Goal: Information Seeking & Learning: Learn about a topic

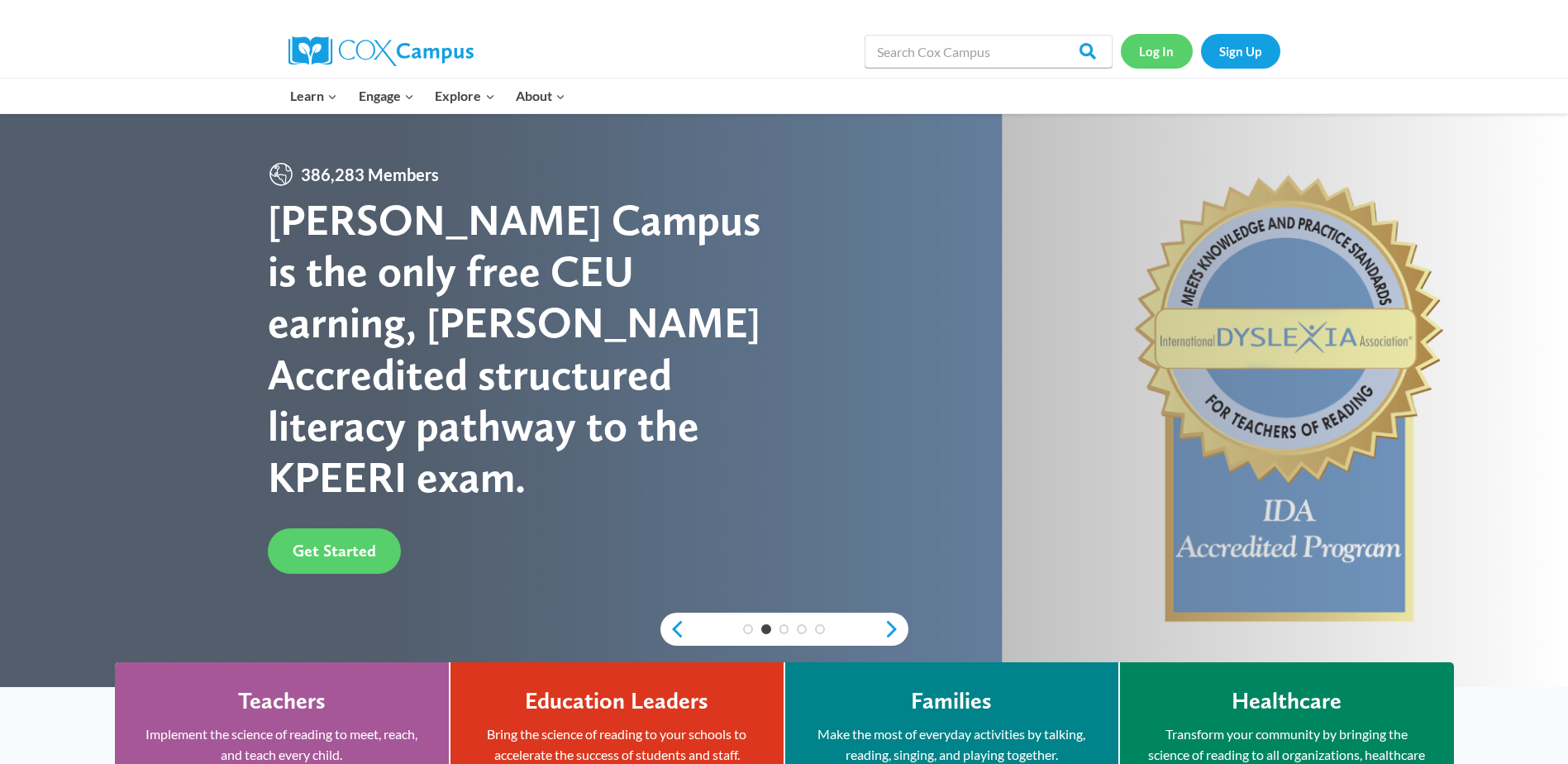
click at [1151, 48] on link "Log In" at bounding box center [1157, 51] width 72 height 34
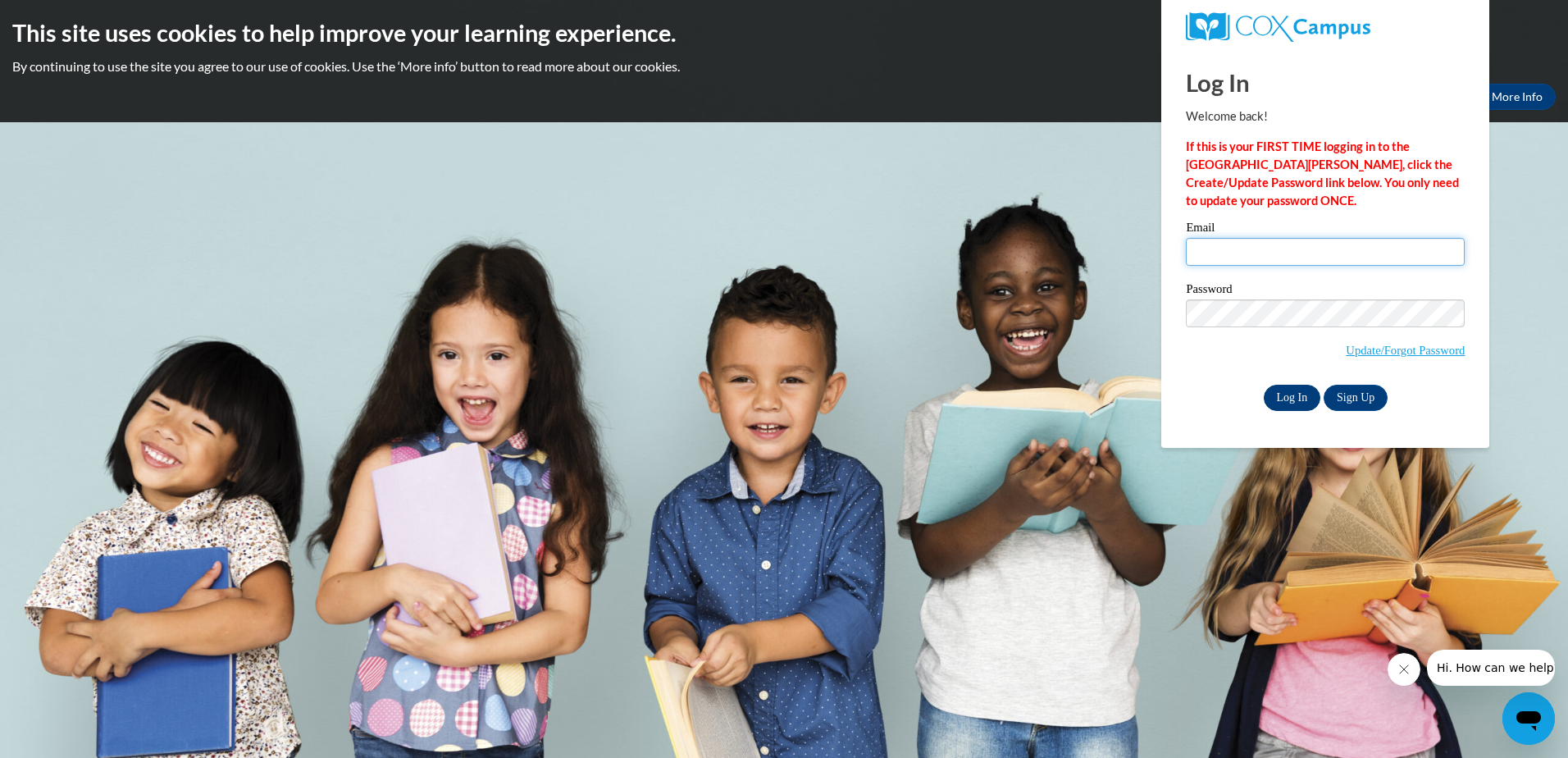
type input "mccraej@vcu.edu"
click at [1286, 387] on input "Log In" at bounding box center [1292, 397] width 58 height 26
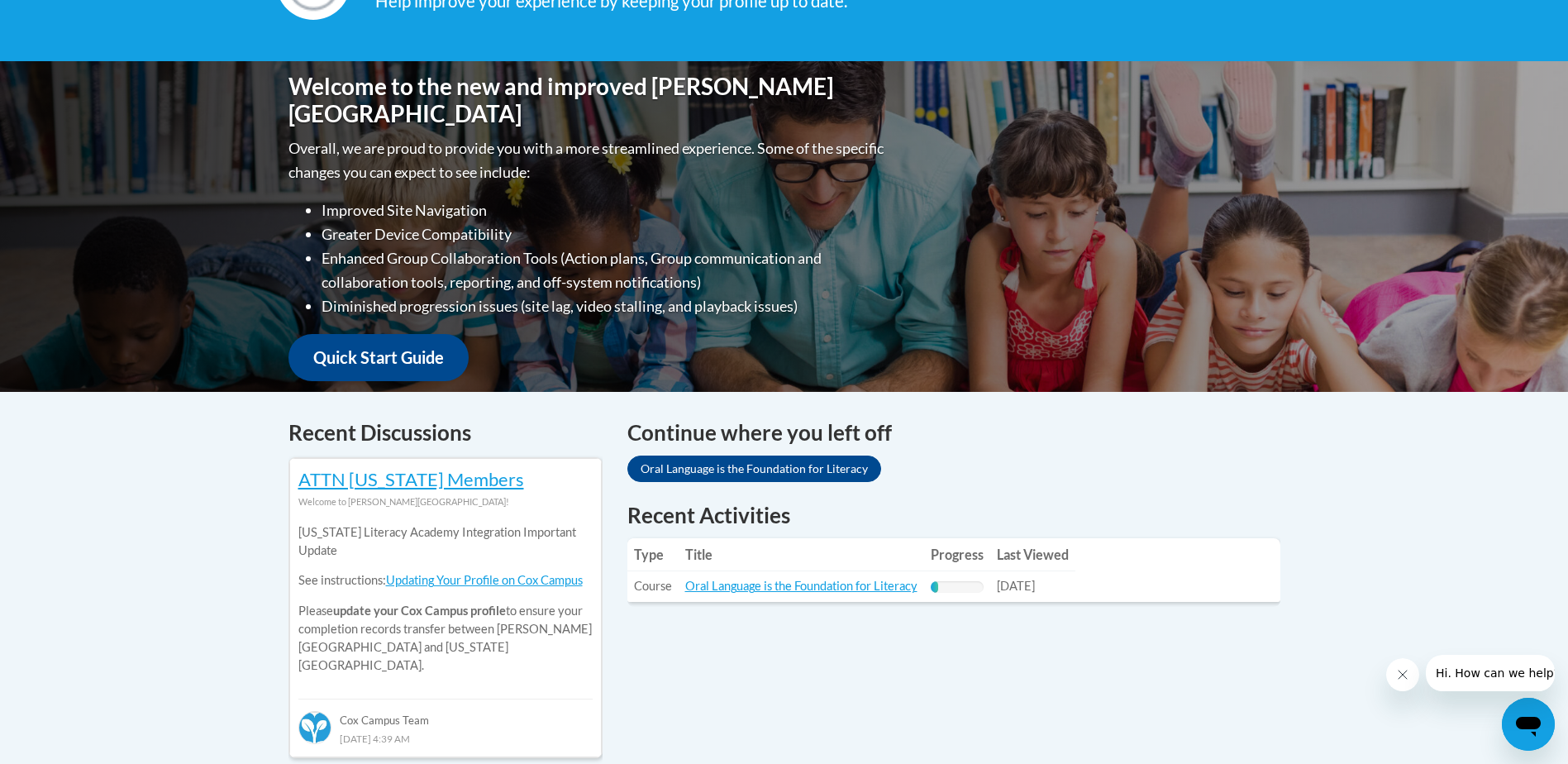
scroll to position [331, 0]
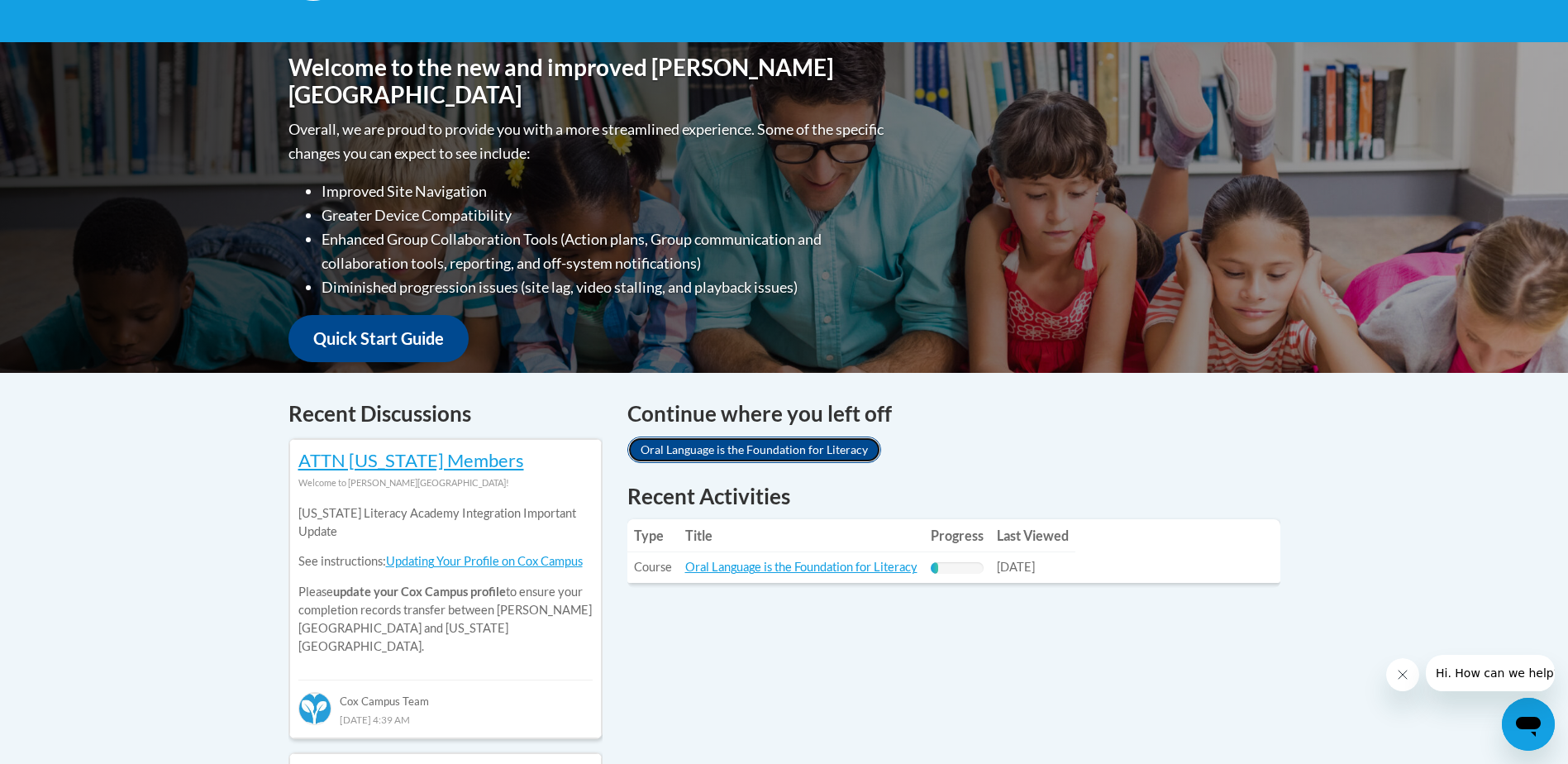
click at [823, 452] on link "Oral Language is the Foundation for Literacy" at bounding box center [754, 450] width 253 height 26
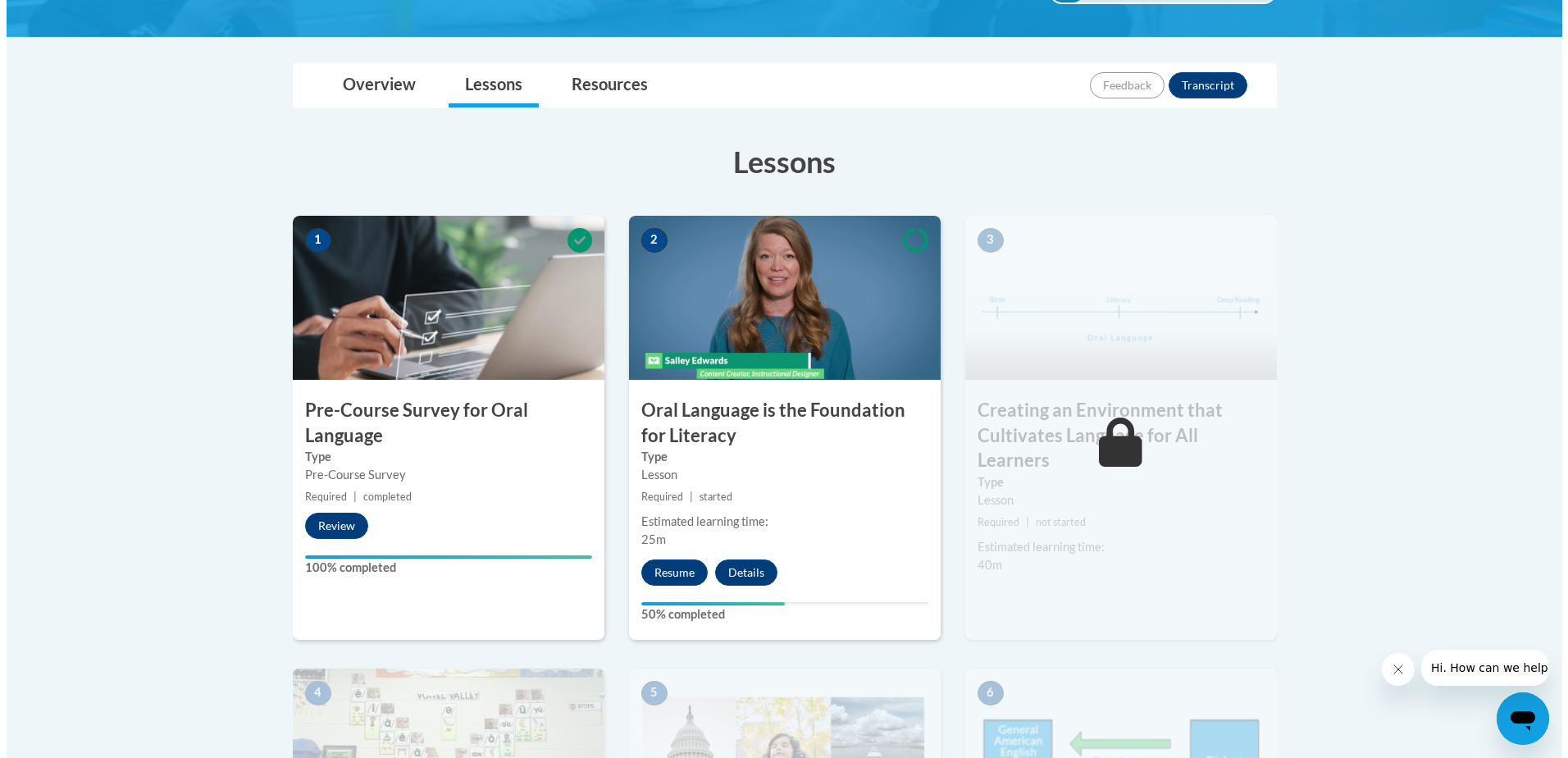
scroll to position [410, 0]
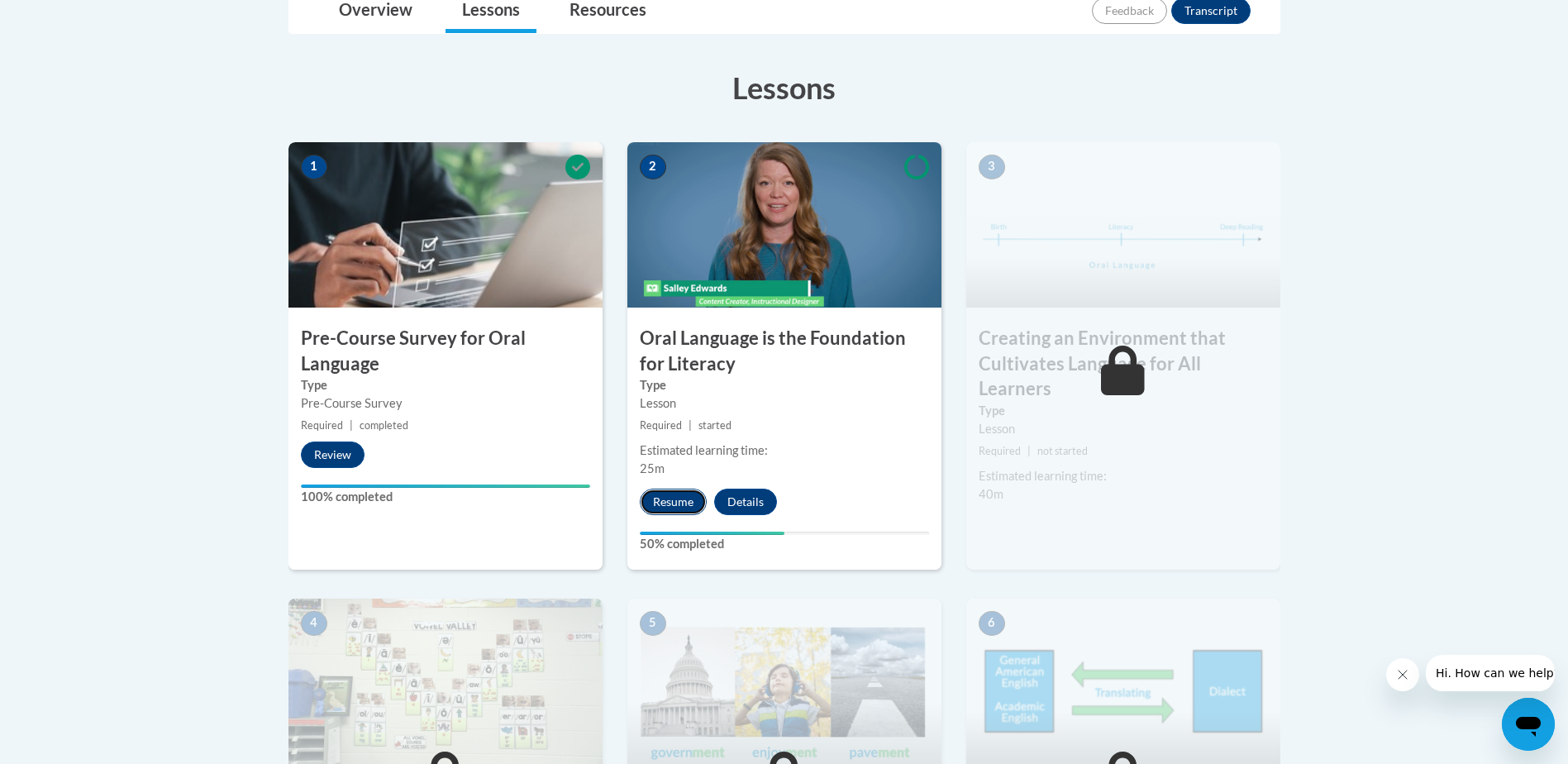
click at [680, 503] on button "Resume" at bounding box center [673, 502] width 67 height 26
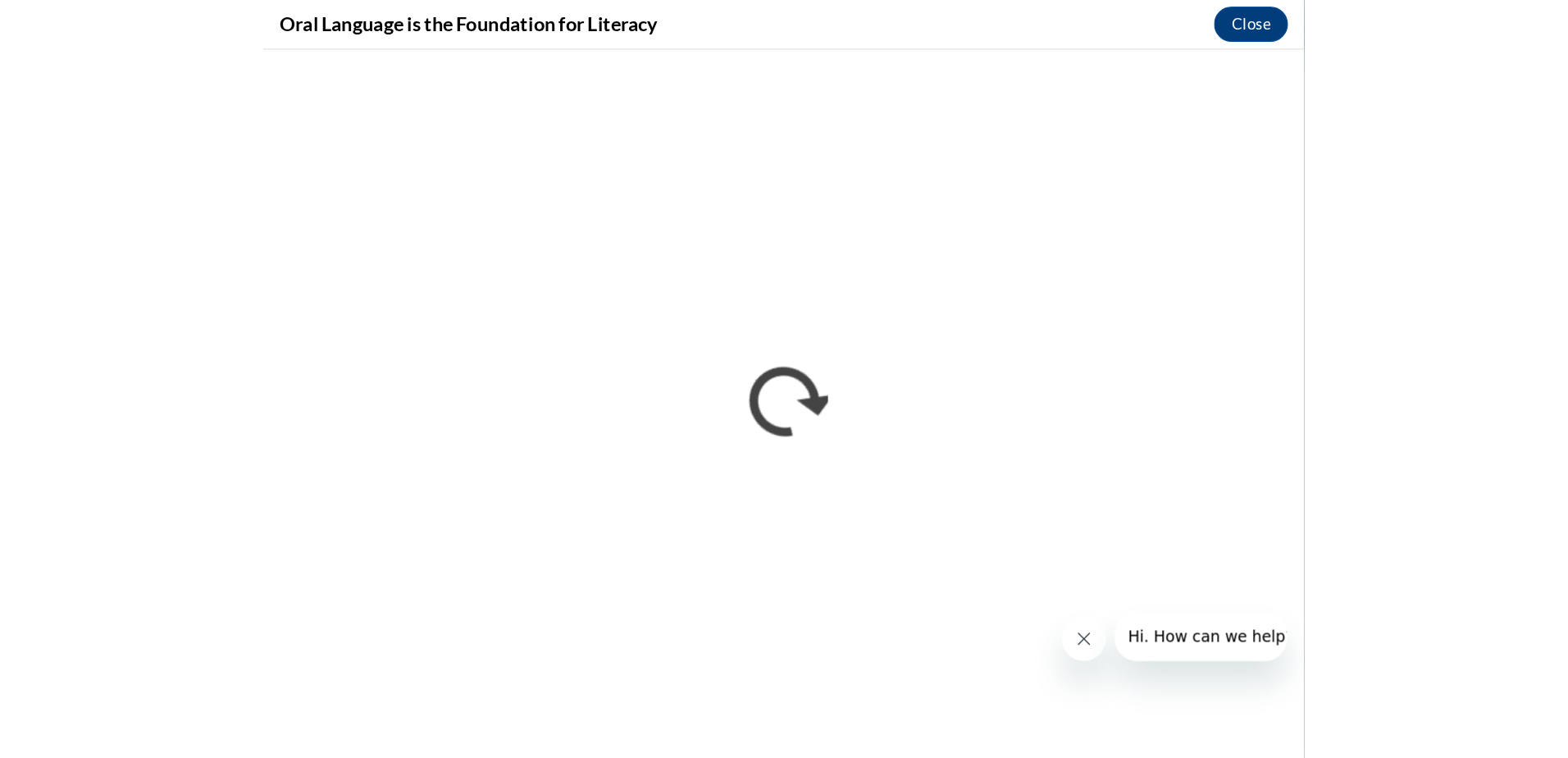
scroll to position [414, 0]
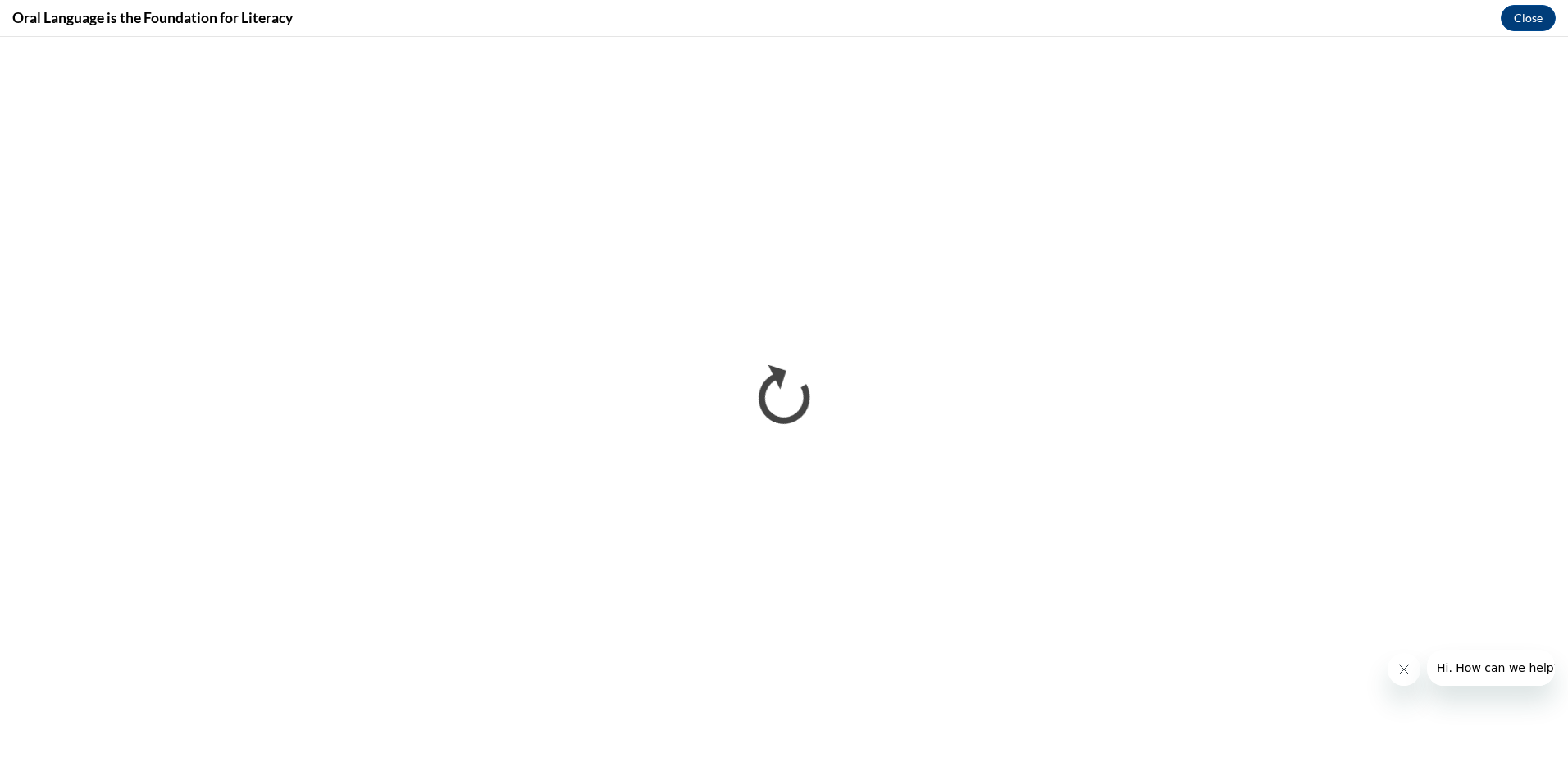
click at [1394, 674] on button "Close message from company" at bounding box center [1403, 670] width 33 height 33
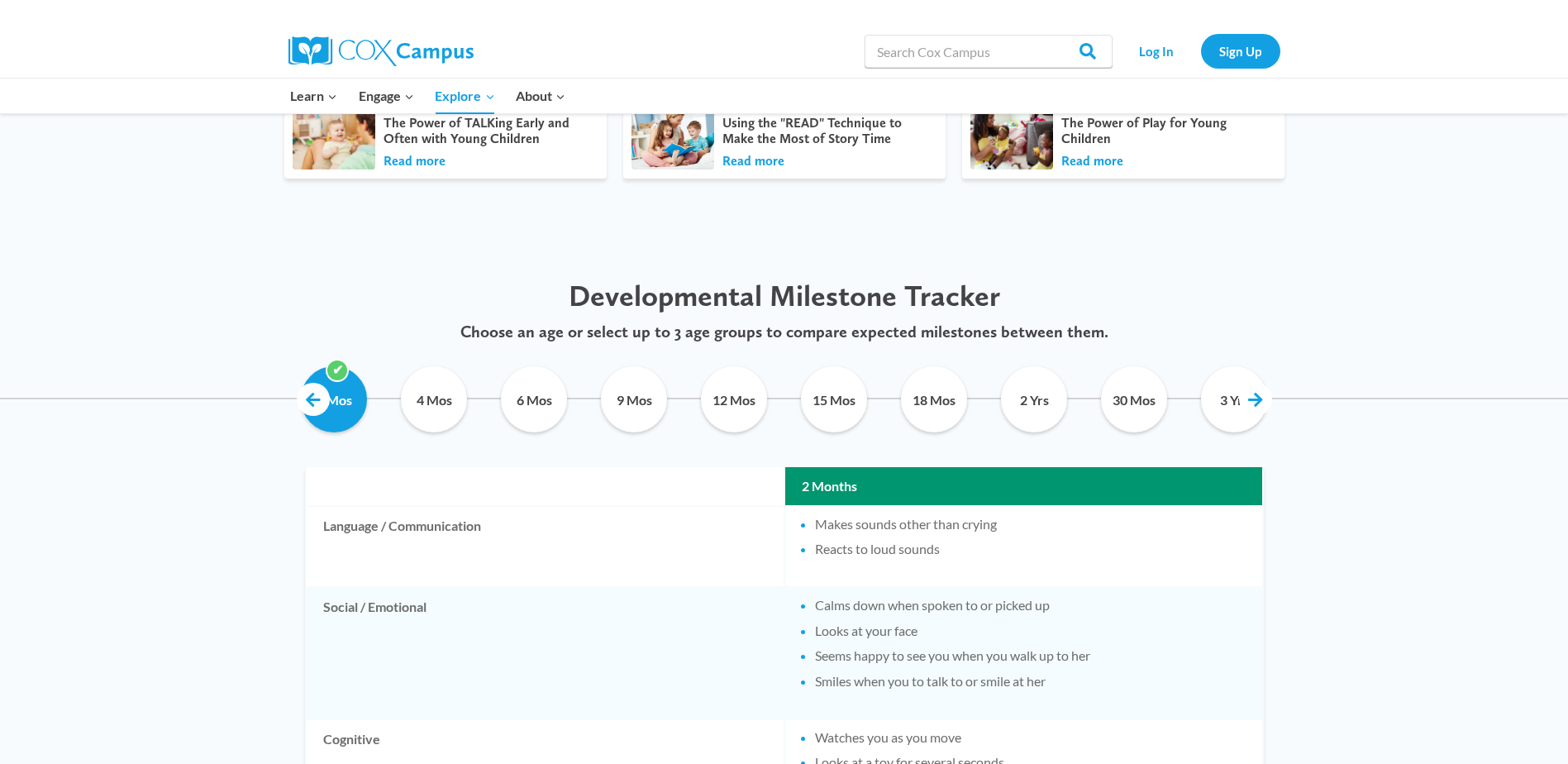
scroll to position [744, 0]
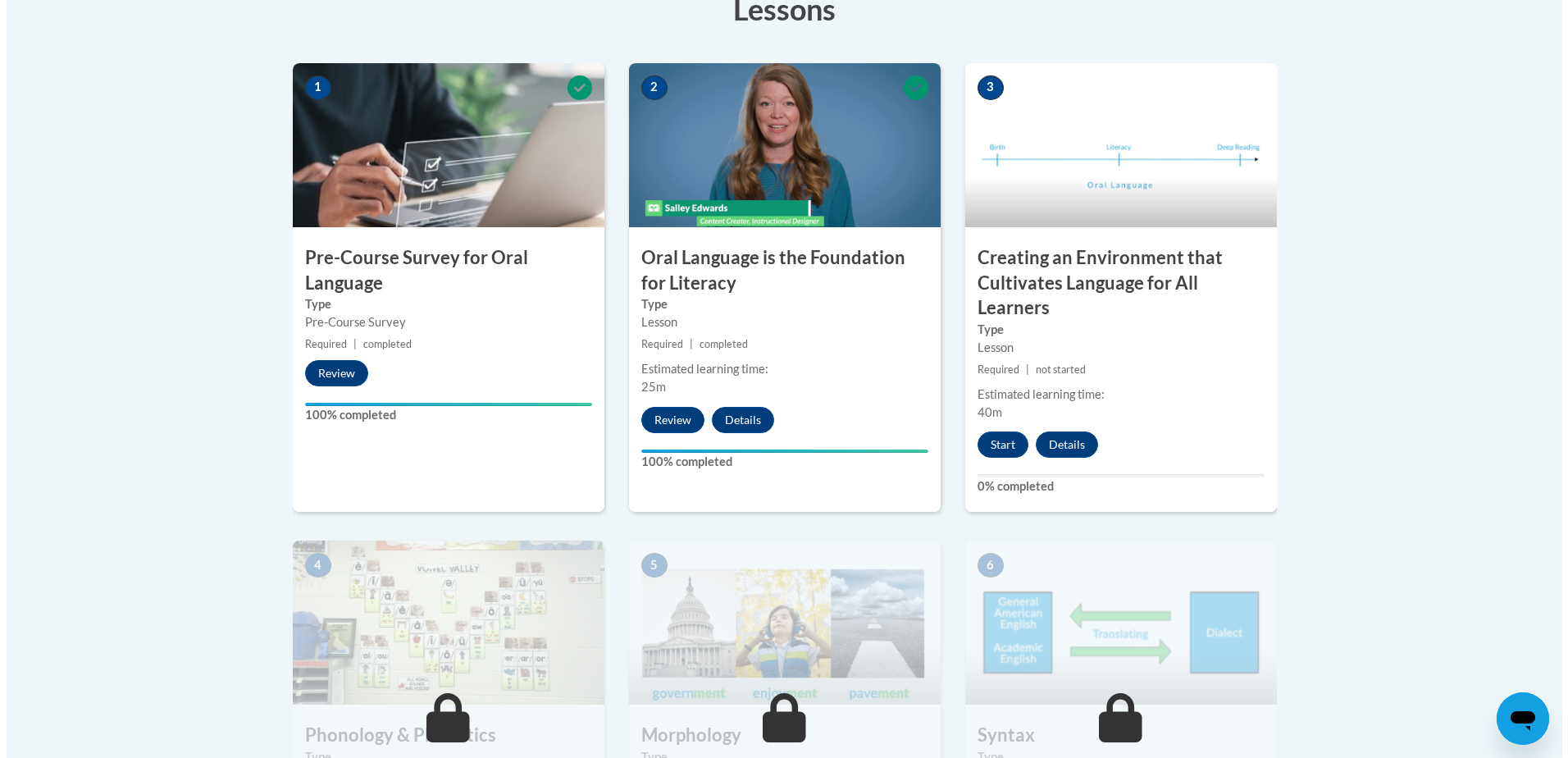
scroll to position [493, 0]
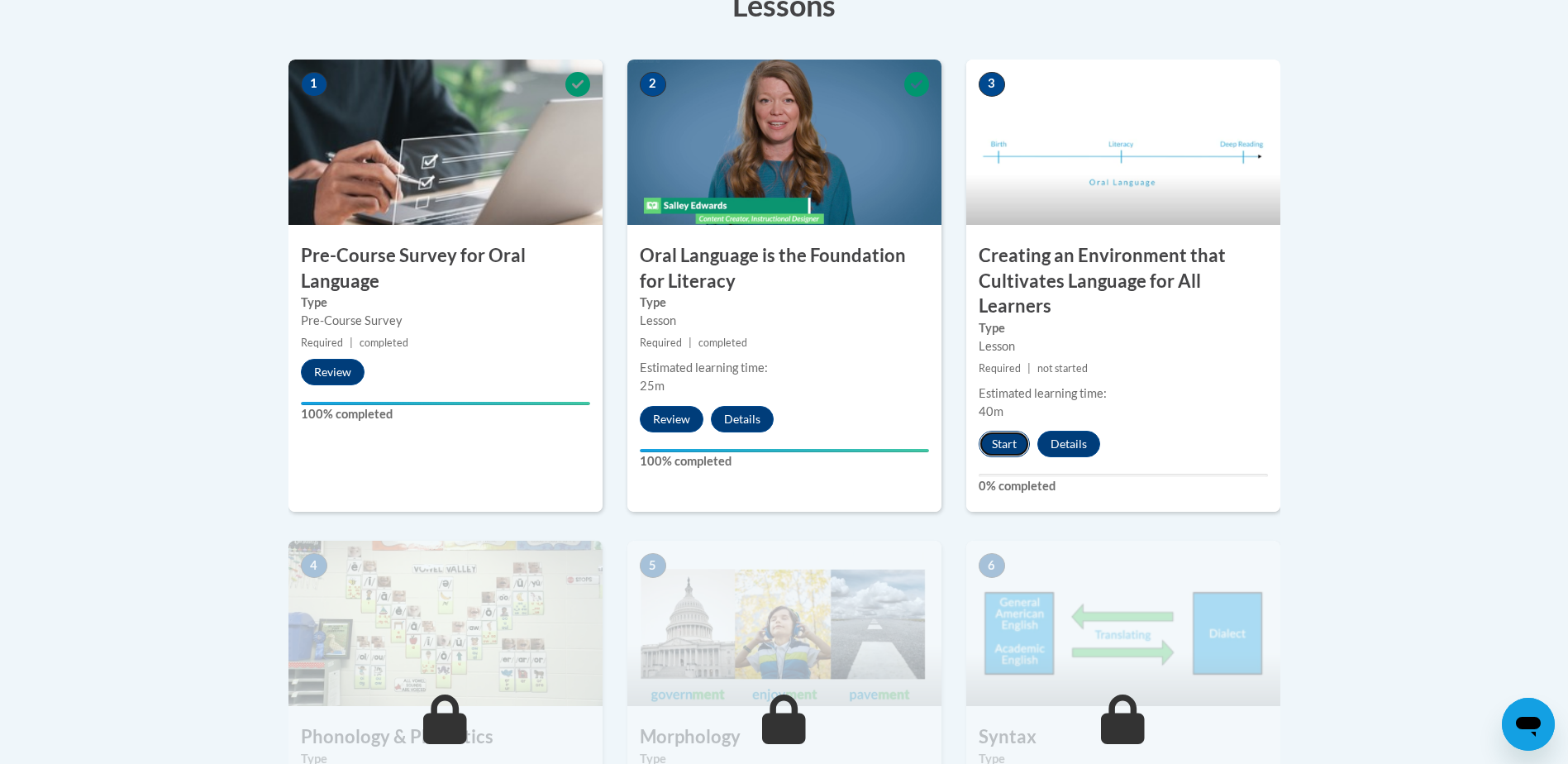
click at [1005, 449] on button "Start" at bounding box center [1004, 444] width 51 height 26
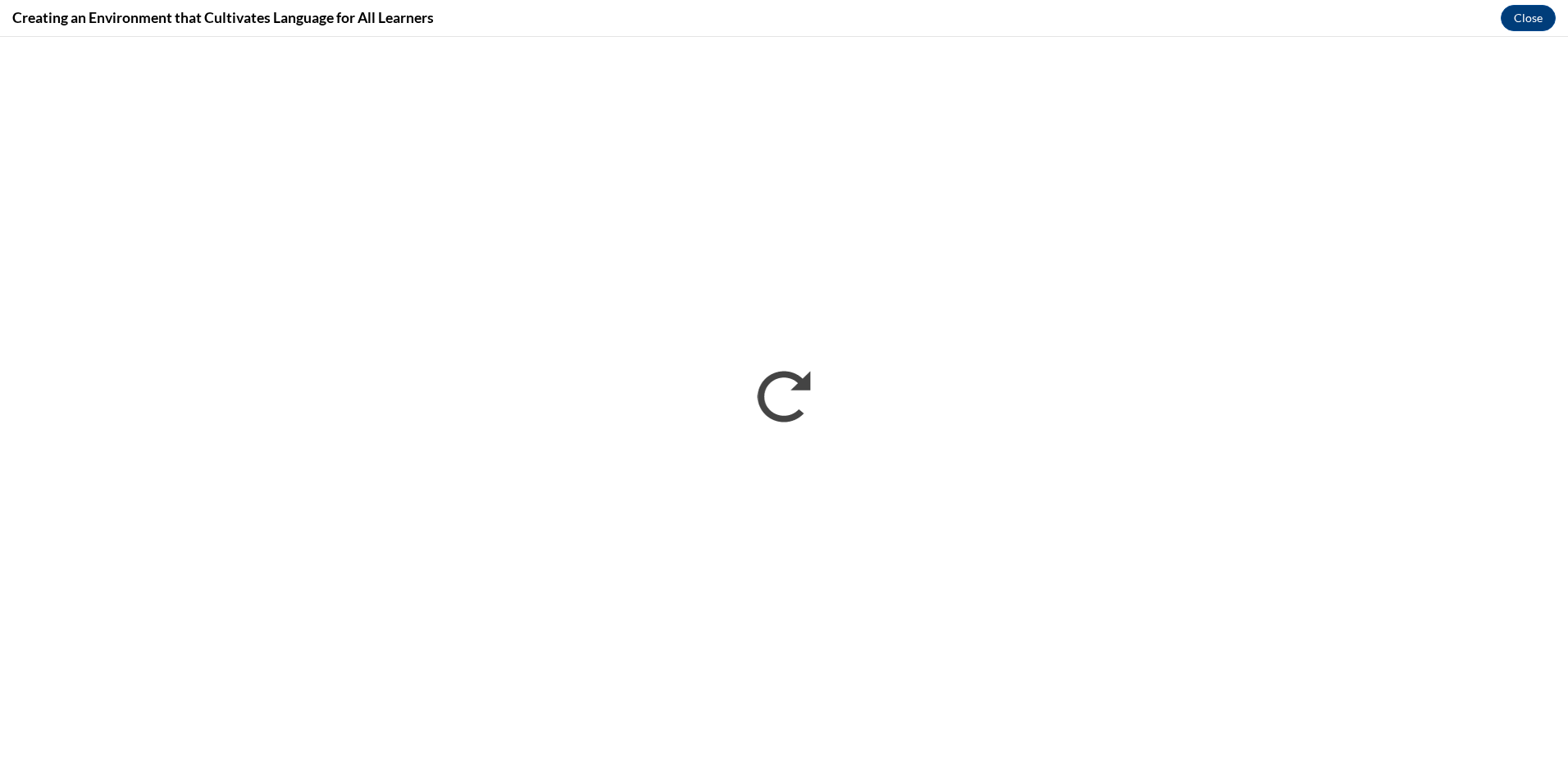
scroll to position [0, 0]
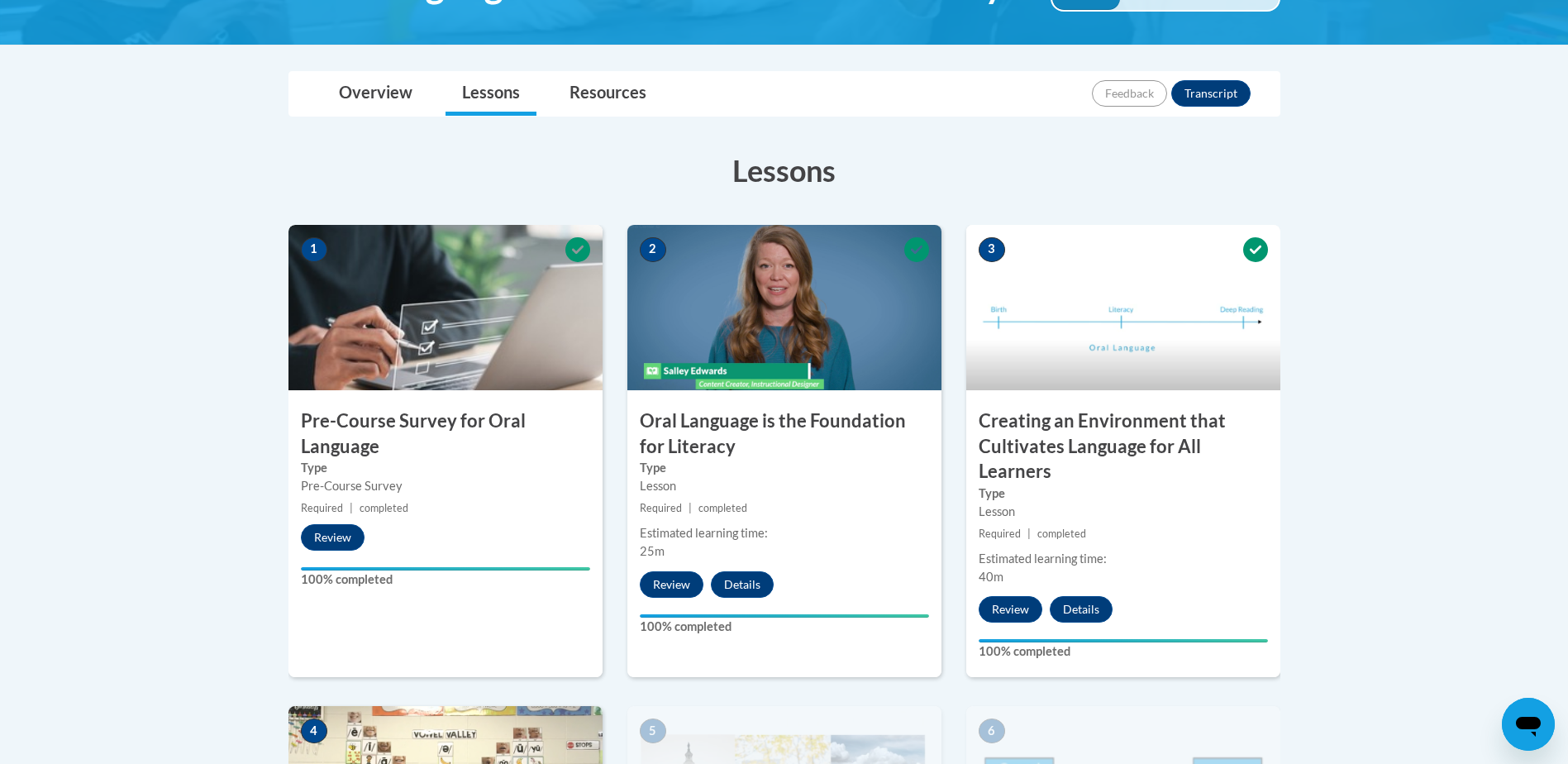
scroll to position [414, 0]
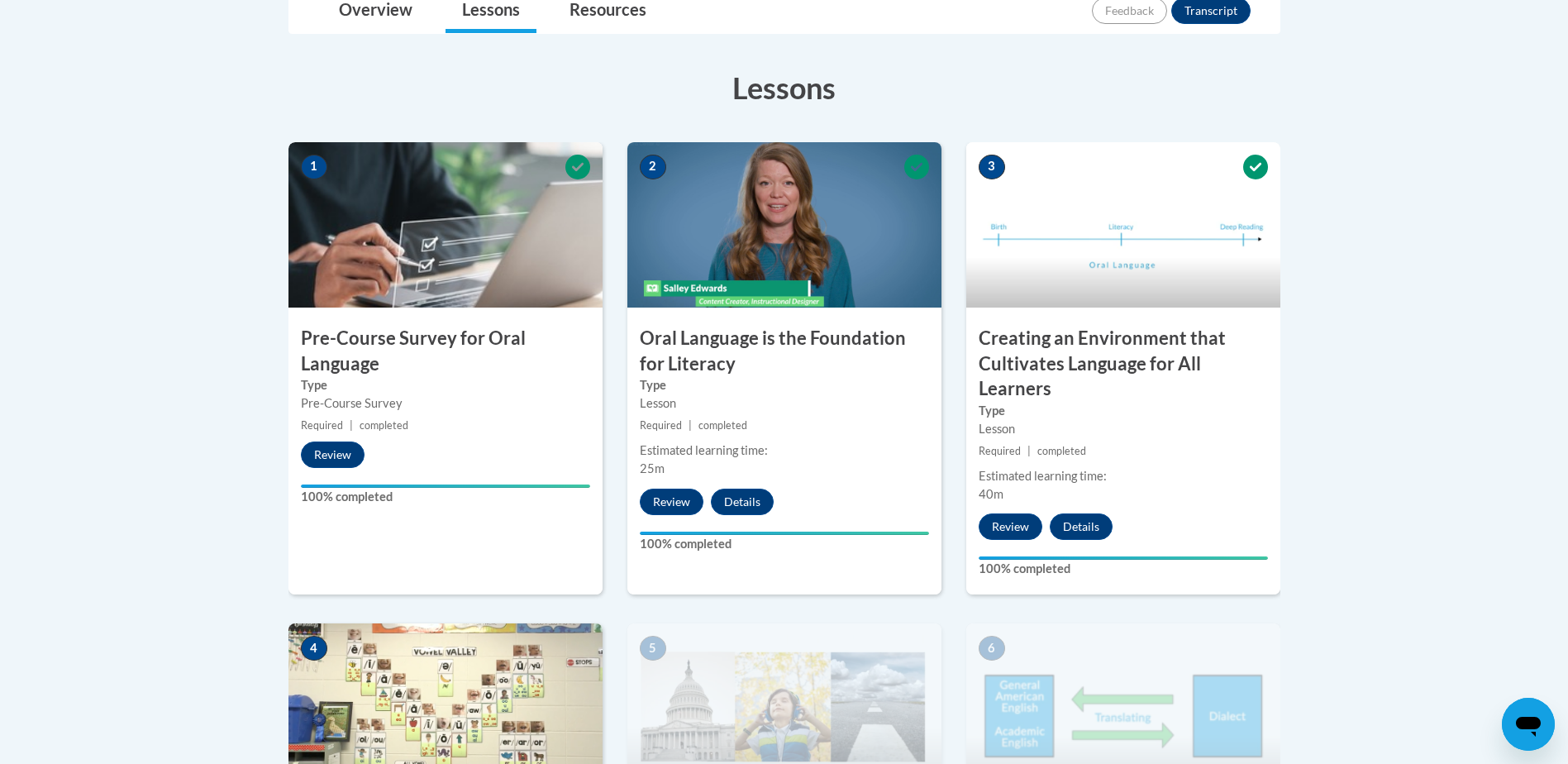
click at [1098, 466] on div "3 Creating an Environment that Cultivates Language for All Learners Type Lesson…" at bounding box center [1123, 369] width 314 height 453
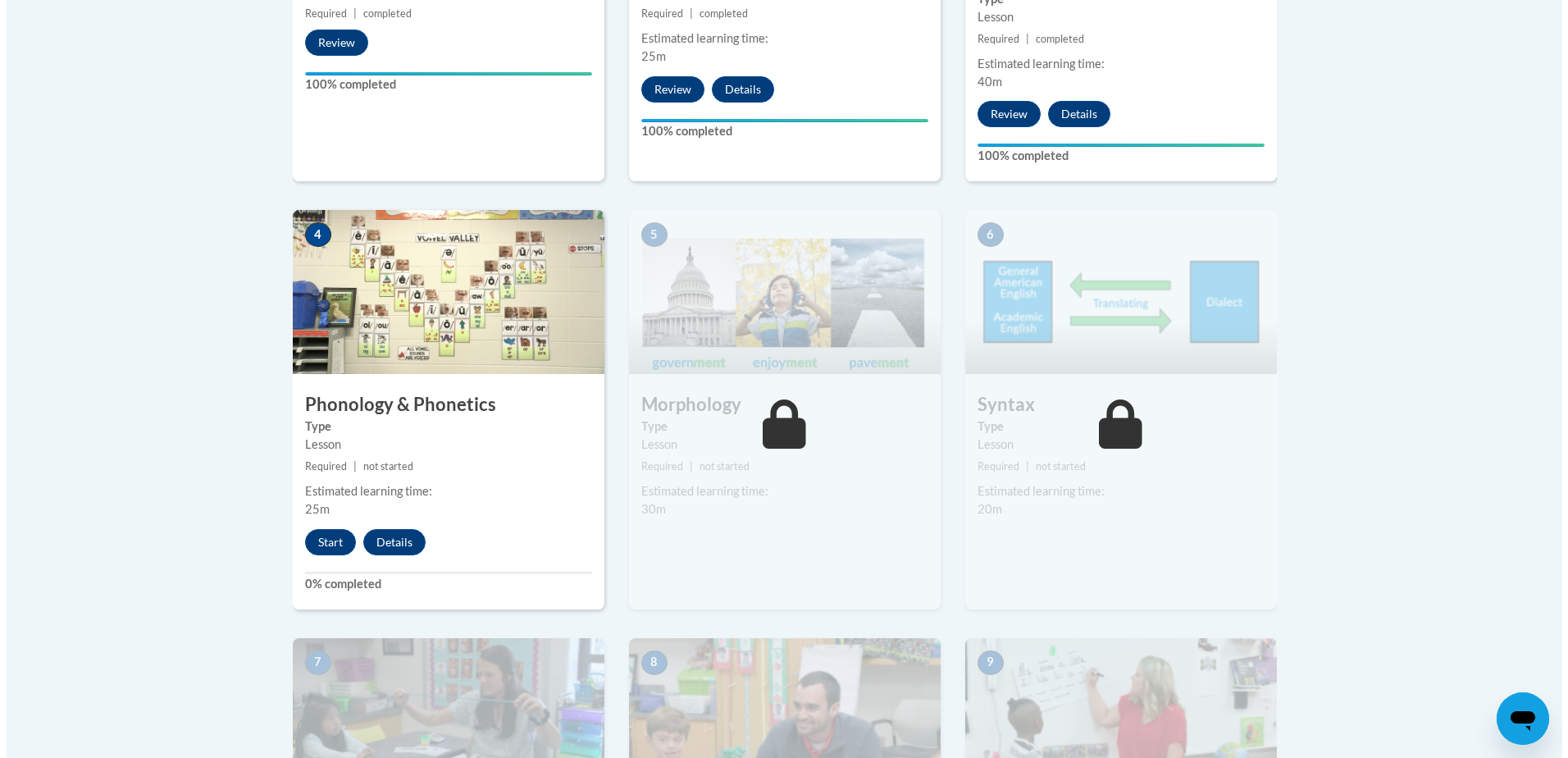
scroll to position [820, 0]
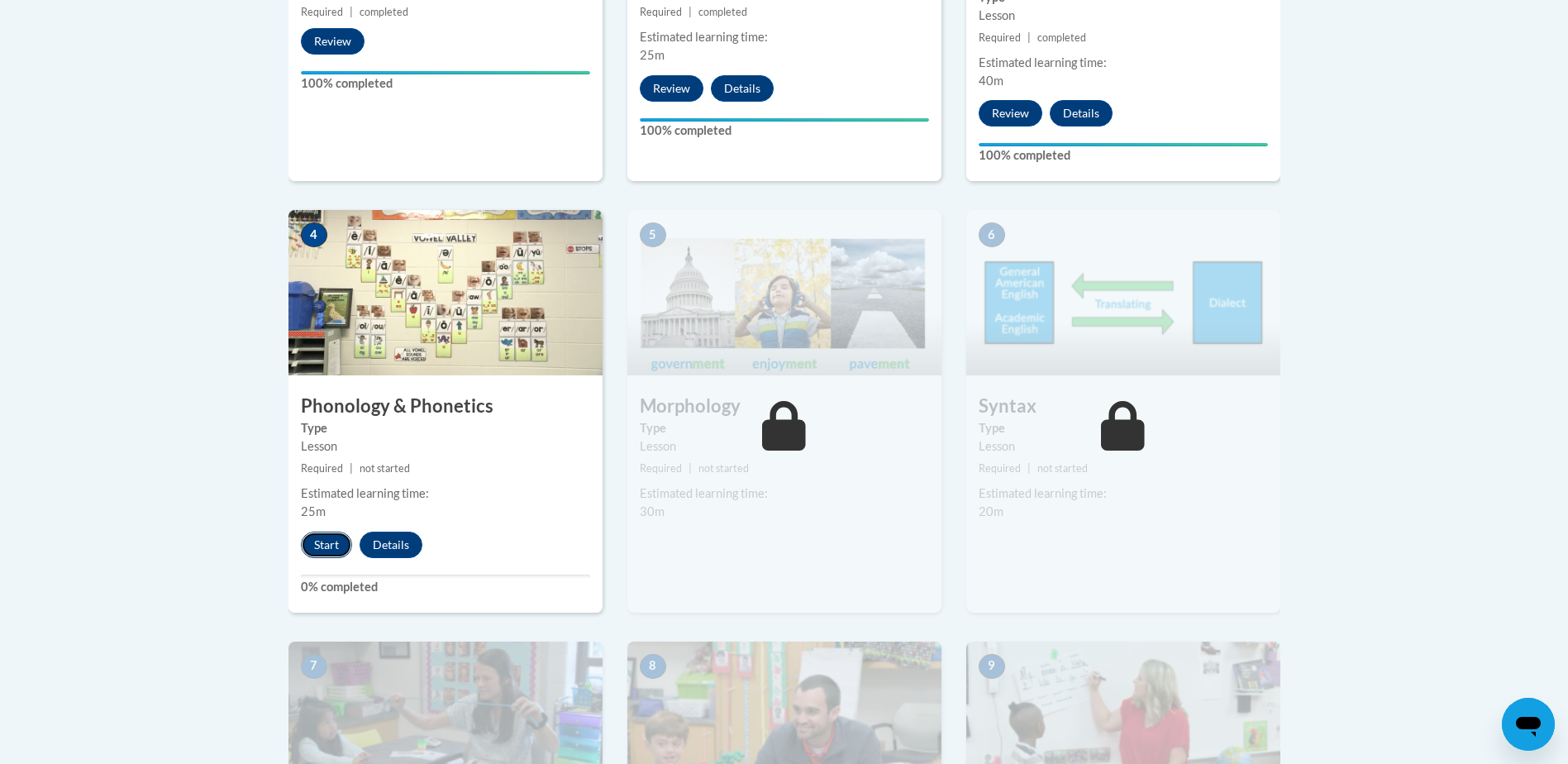
click at [320, 543] on button "Start" at bounding box center [326, 545] width 51 height 26
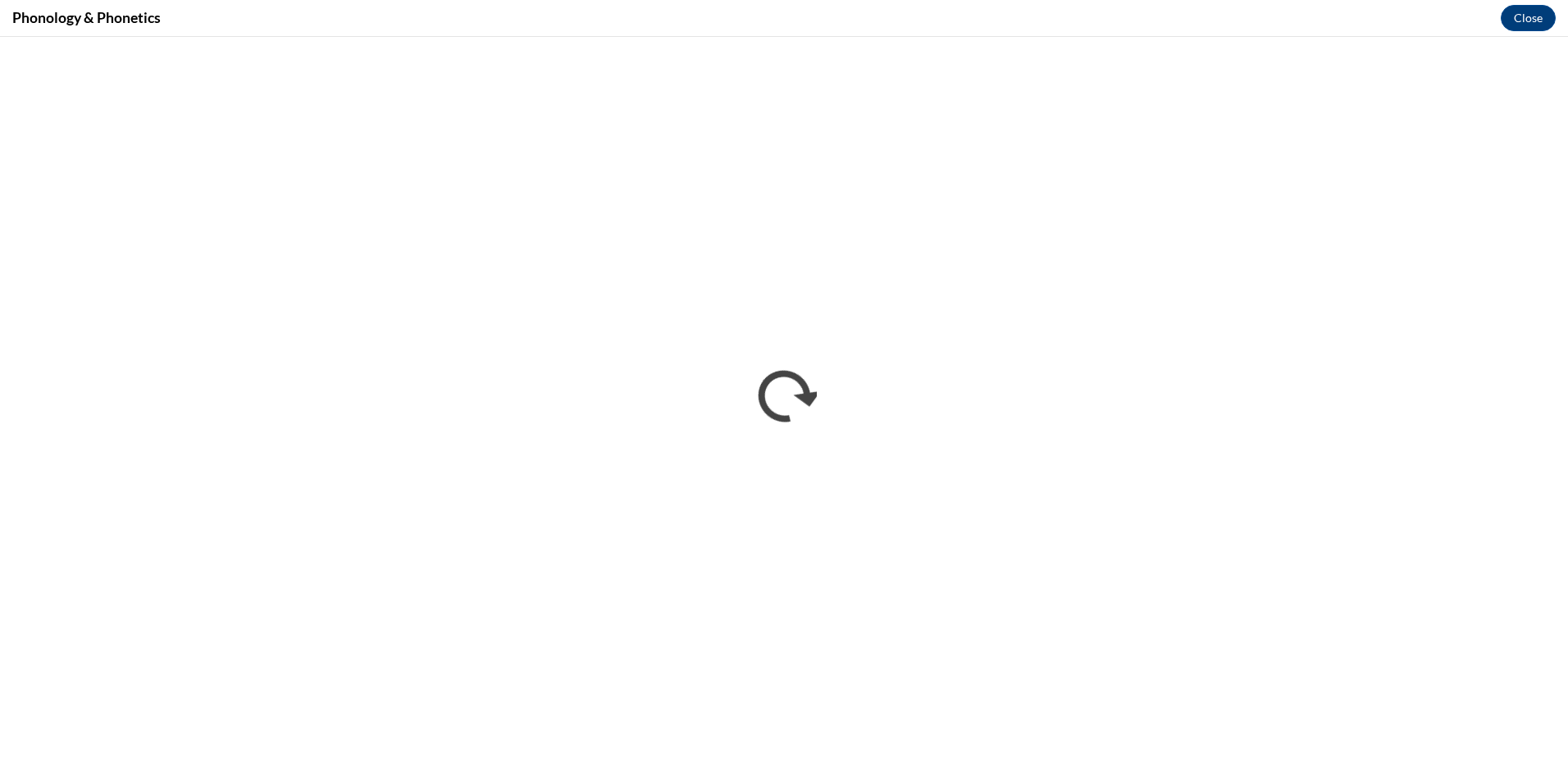
scroll to position [0, 0]
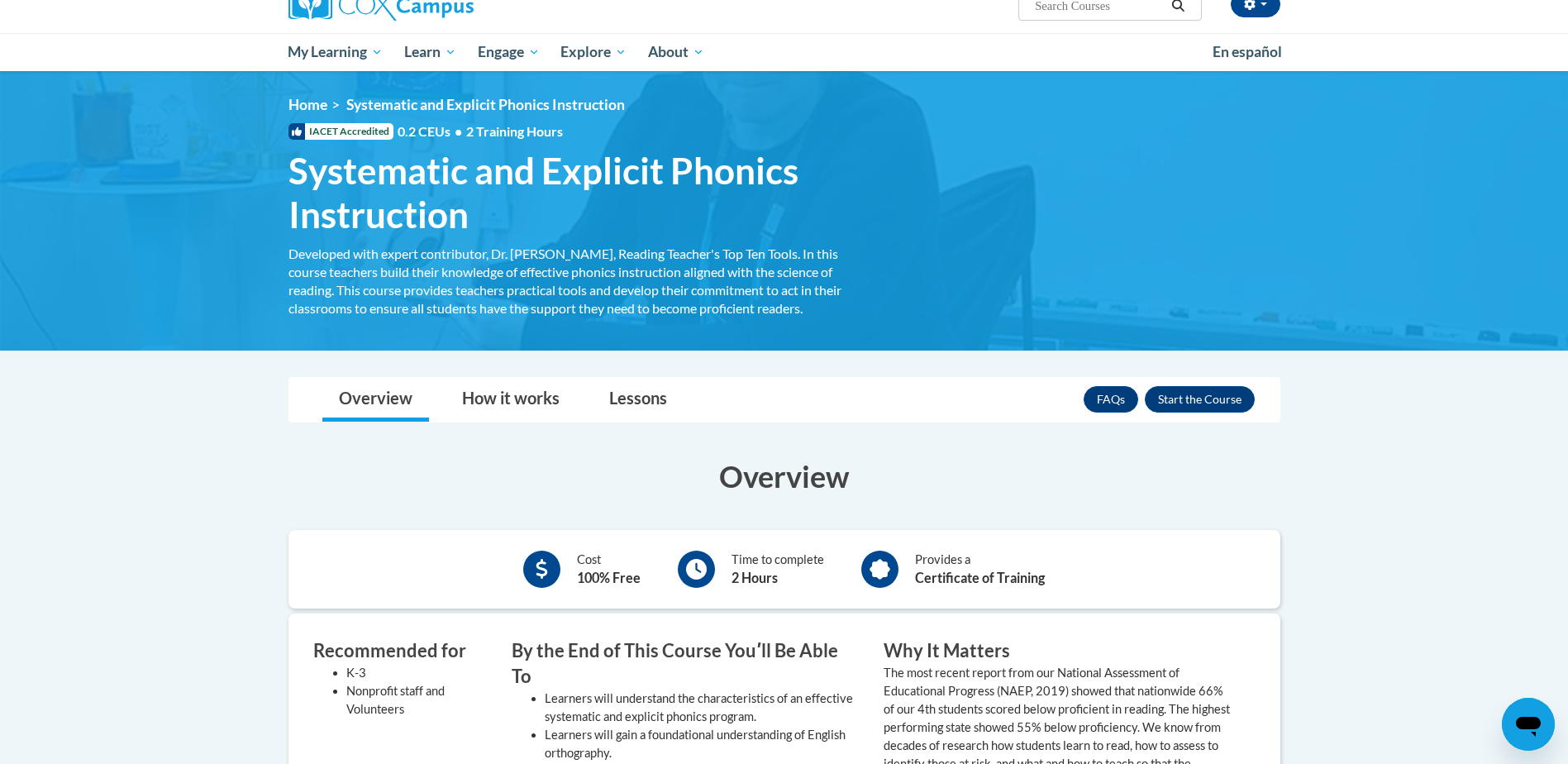
scroll to position [414, 0]
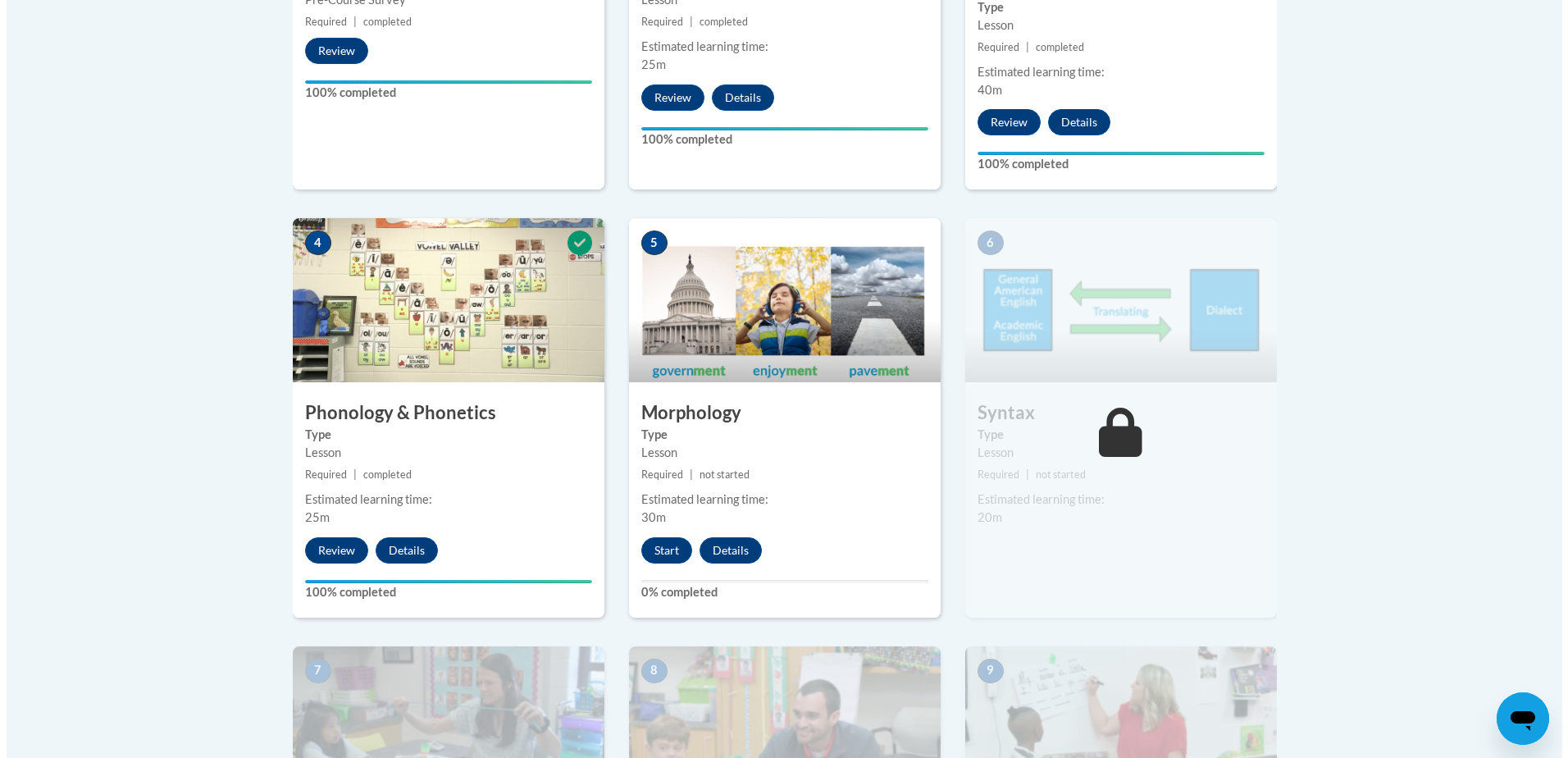
scroll to position [820, 0]
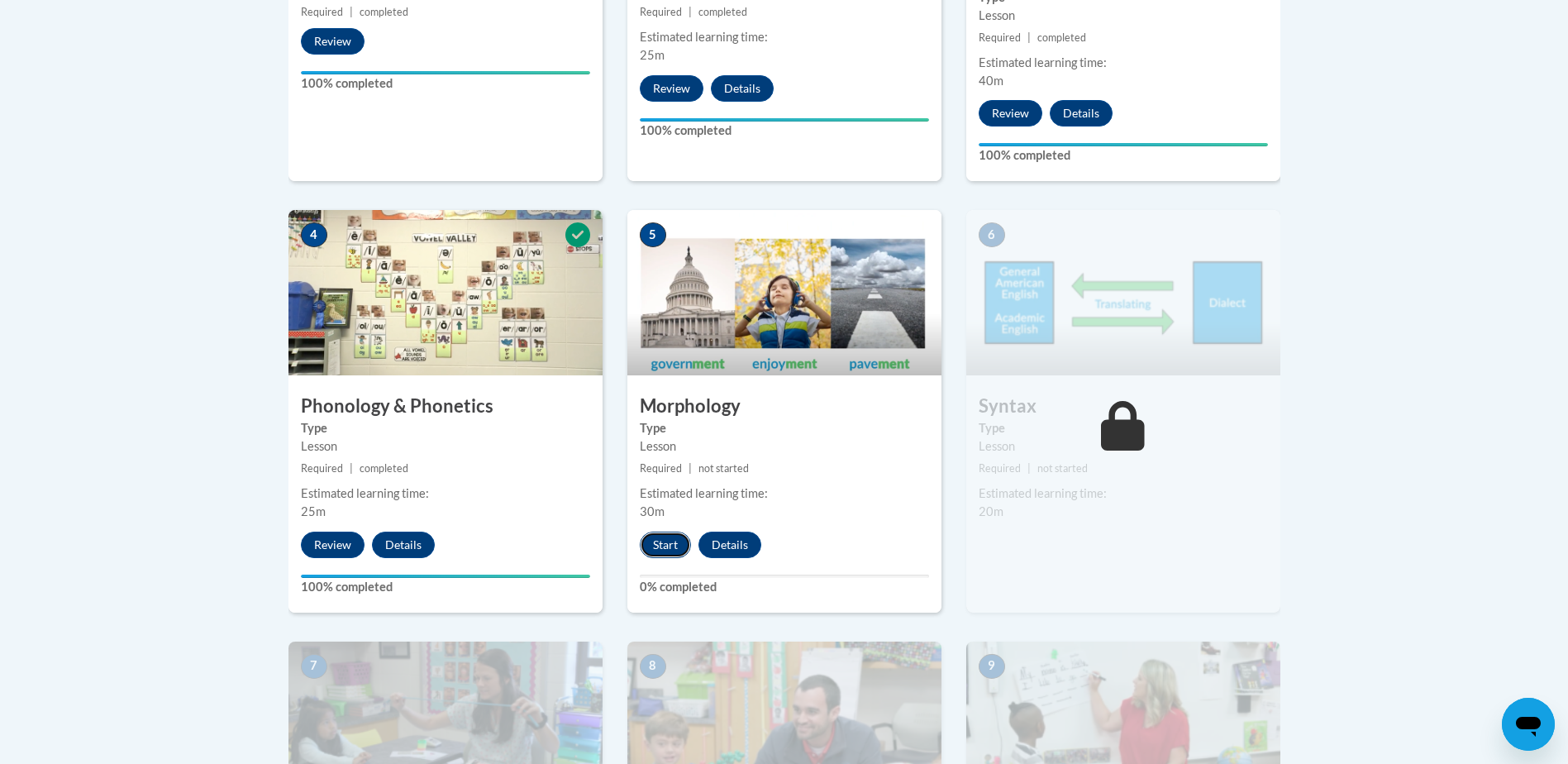
click at [662, 537] on button "Start" at bounding box center [665, 545] width 51 height 26
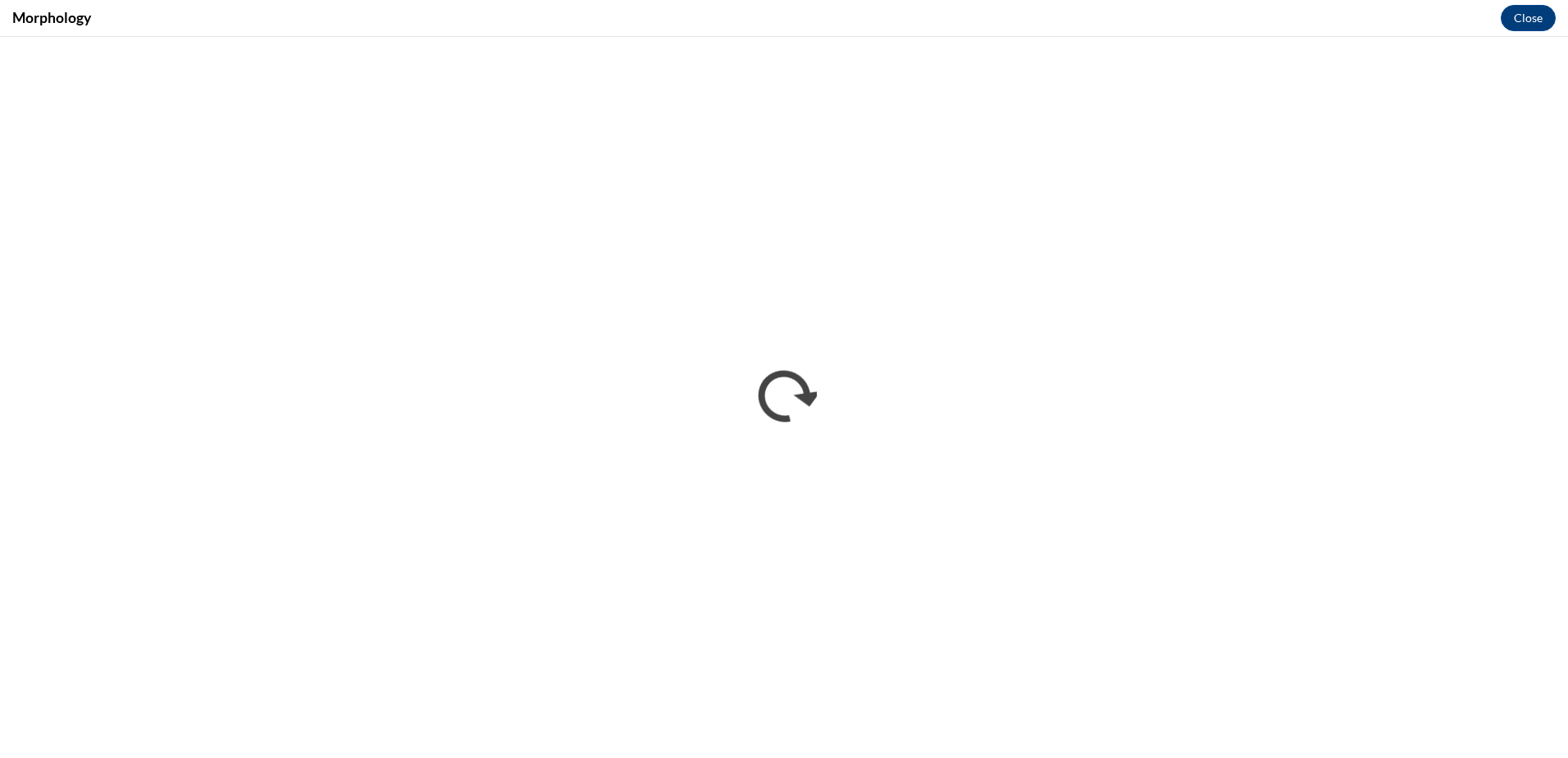
scroll to position [0, 0]
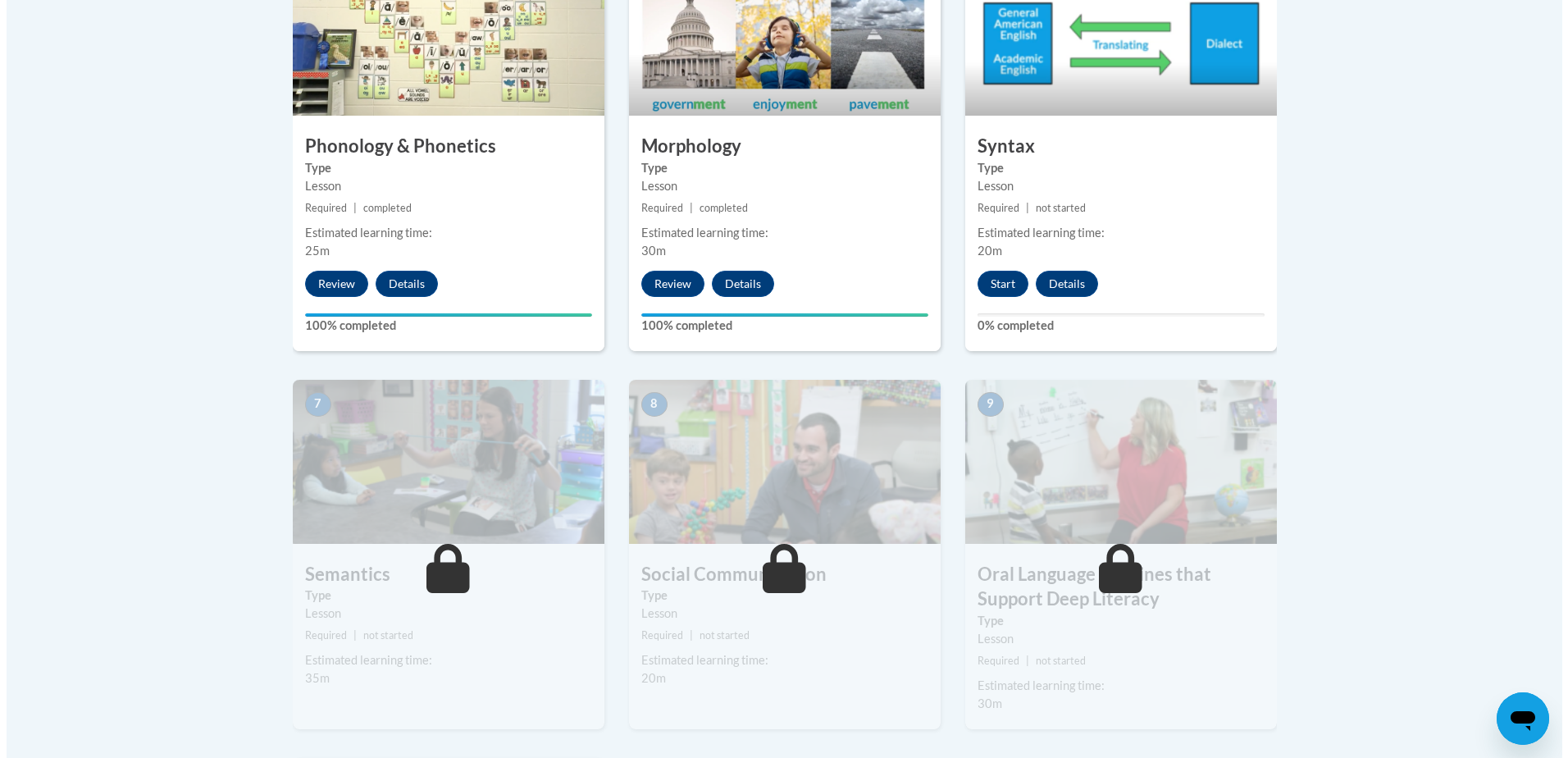
scroll to position [1066, 0]
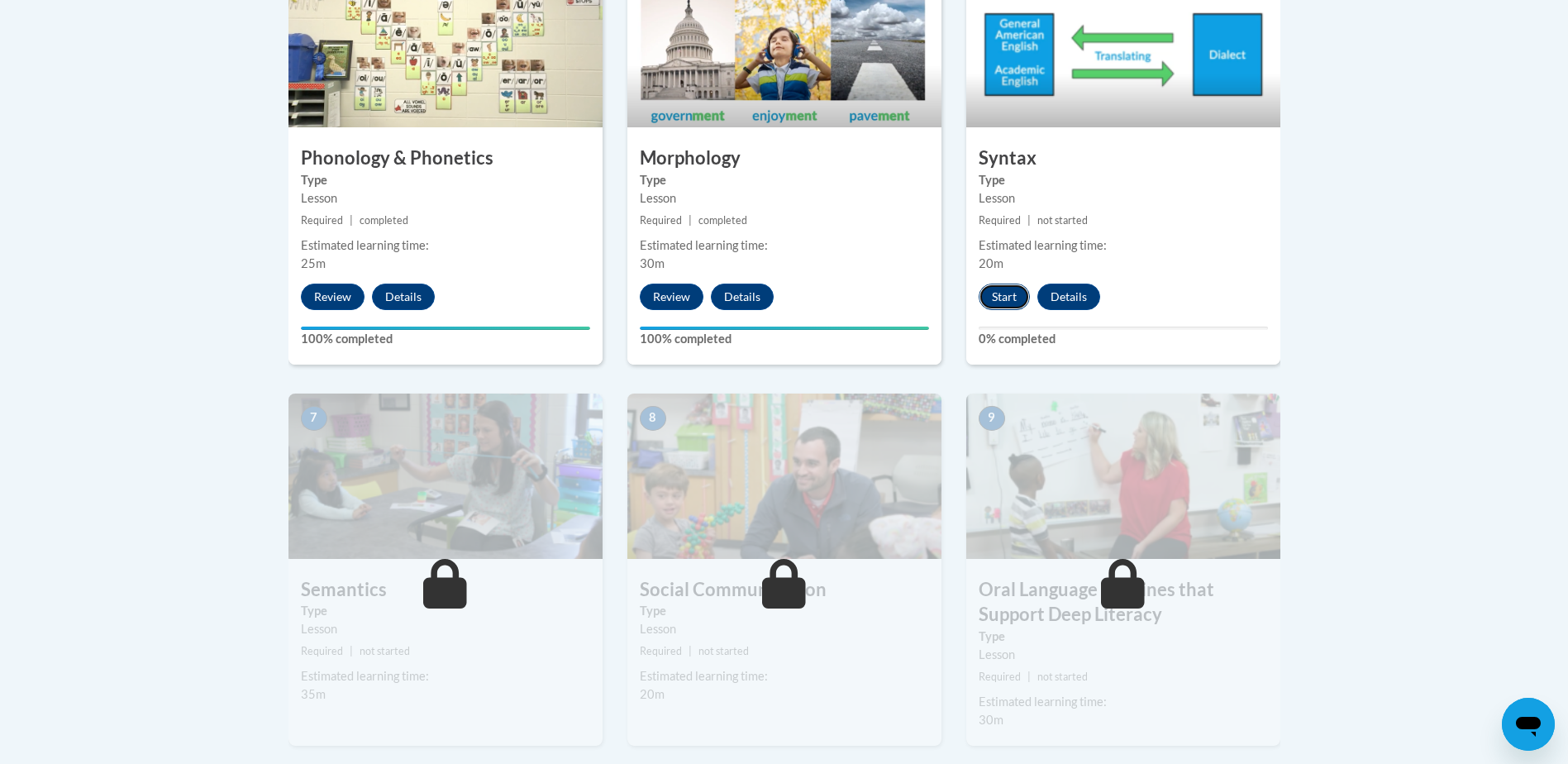
click at [1002, 292] on button "Start" at bounding box center [1004, 297] width 51 height 26
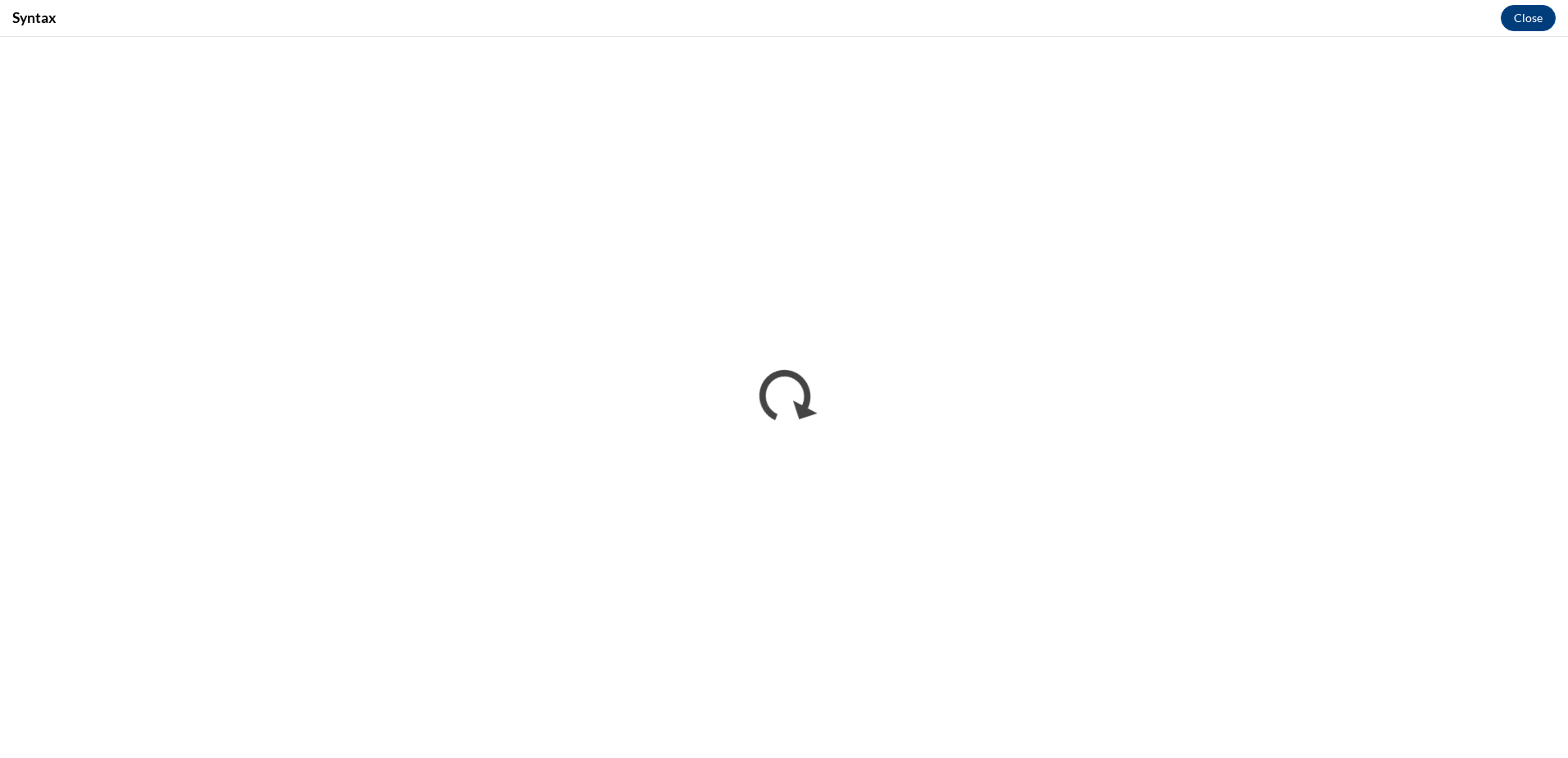
scroll to position [0, 0]
